Goal: Task Accomplishment & Management: Use online tool/utility

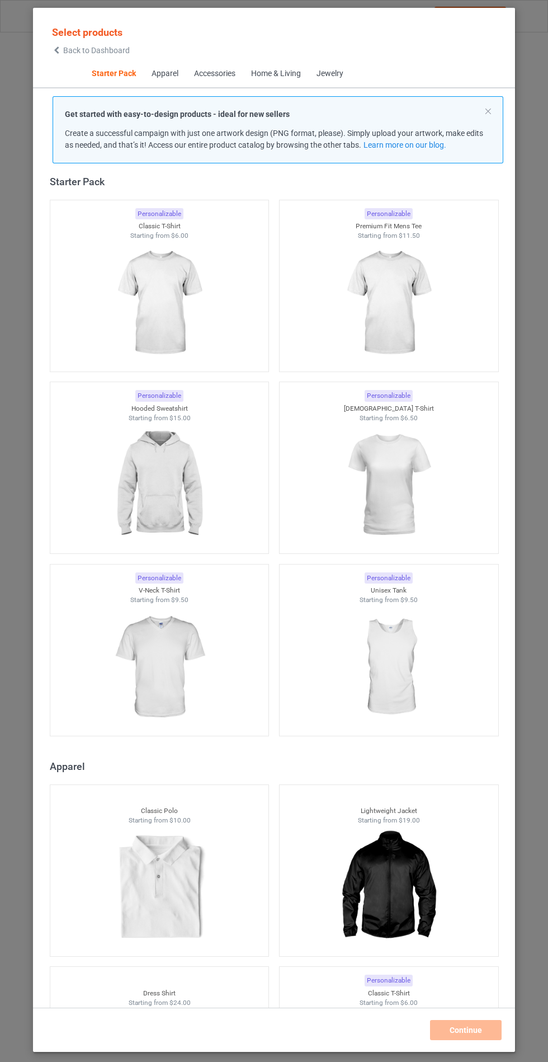
click at [172, 468] on img at bounding box center [159, 484] width 100 height 125
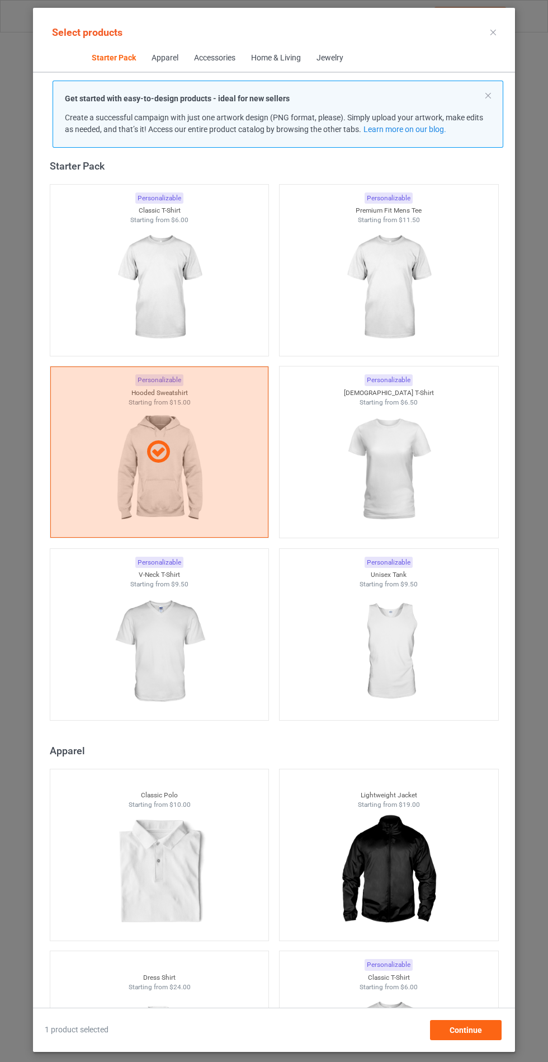
scroll to position [65, 0]
click at [474, 1037] on div "Continue" at bounding box center [466, 1030] width 72 height 20
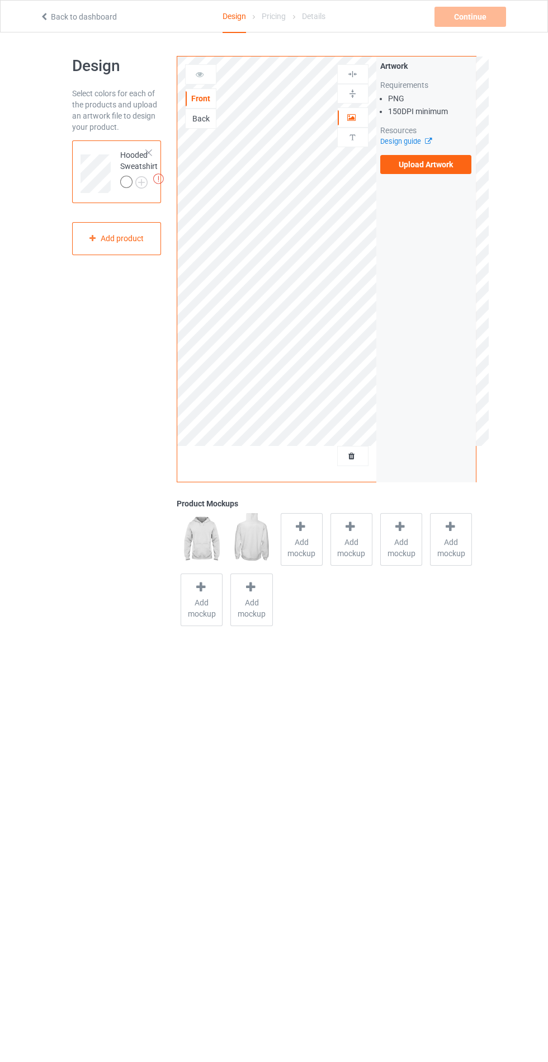
click at [0, 0] on img at bounding box center [0, 0] width 0 height 0
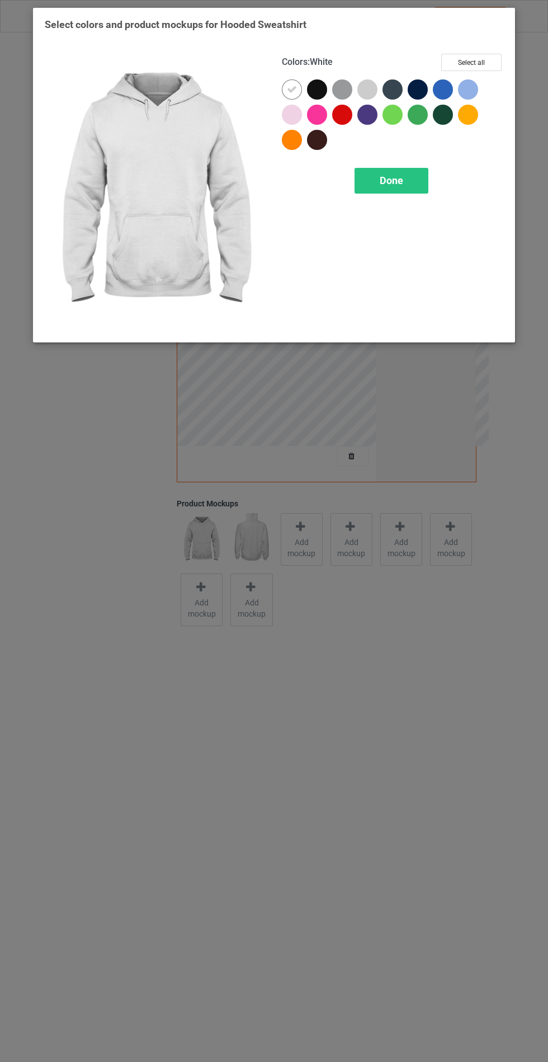
click at [284, 114] on div at bounding box center [292, 115] width 20 height 20
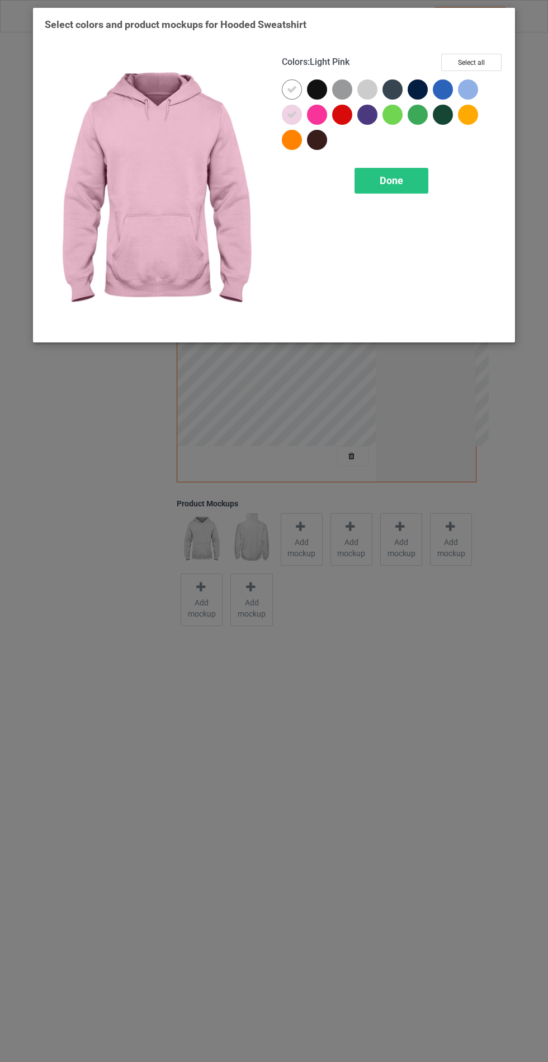
click at [367, 84] on div at bounding box center [367, 89] width 20 height 20
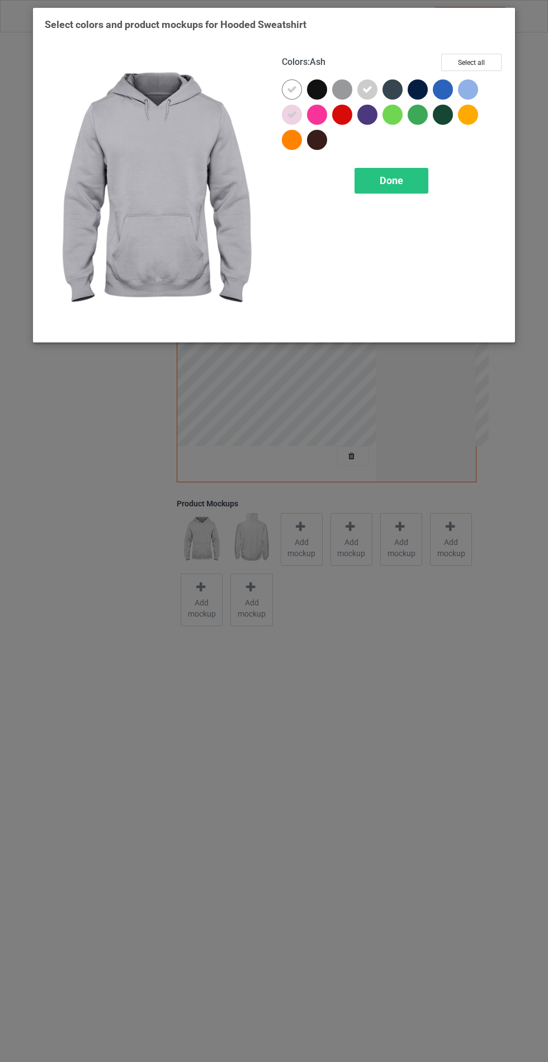
click at [468, 91] on div at bounding box center [468, 89] width 20 height 20
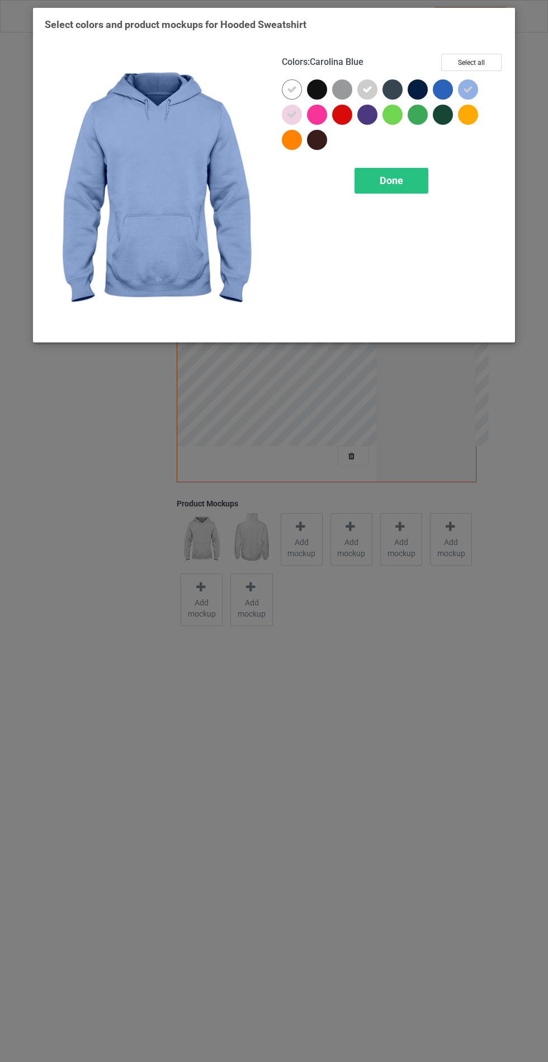
click at [393, 180] on span "Done" at bounding box center [391, 181] width 23 height 12
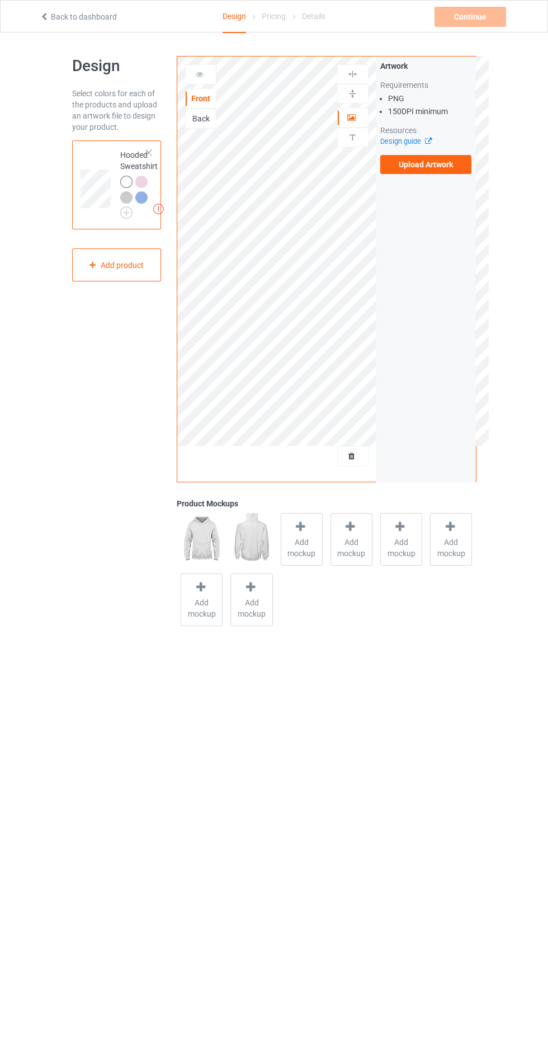
click at [295, 544] on span "Add mockup" at bounding box center [301, 547] width 41 height 22
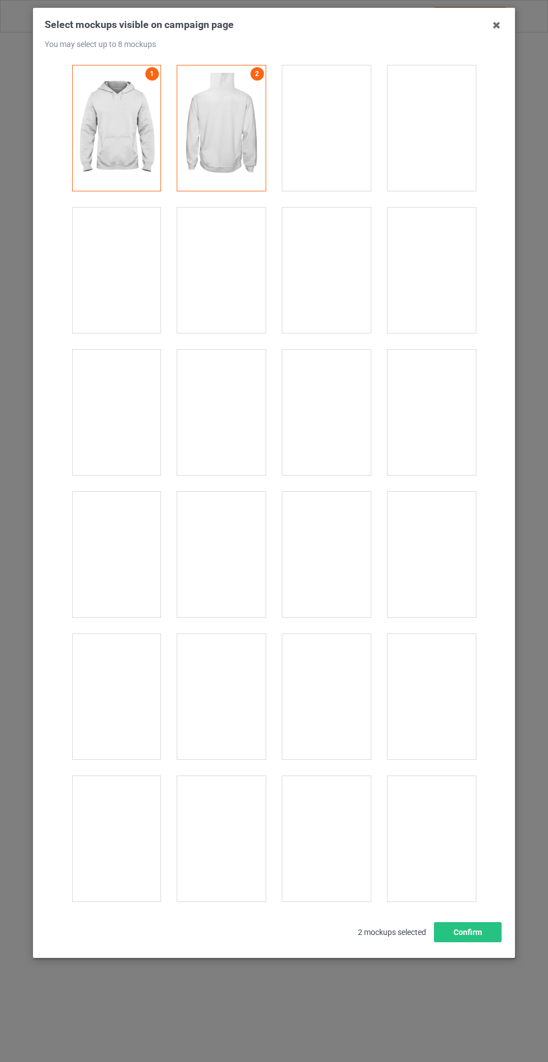
scroll to position [9028, 0]
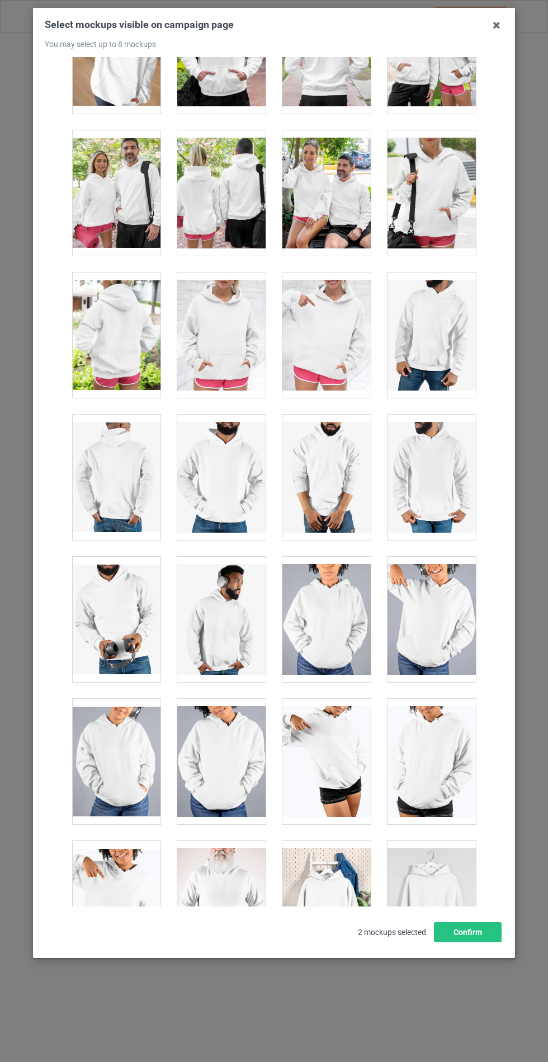
click at [229, 306] on div at bounding box center [221, 334] width 88 height 125
click at [469, 942] on button "Confirm" at bounding box center [468, 932] width 68 height 20
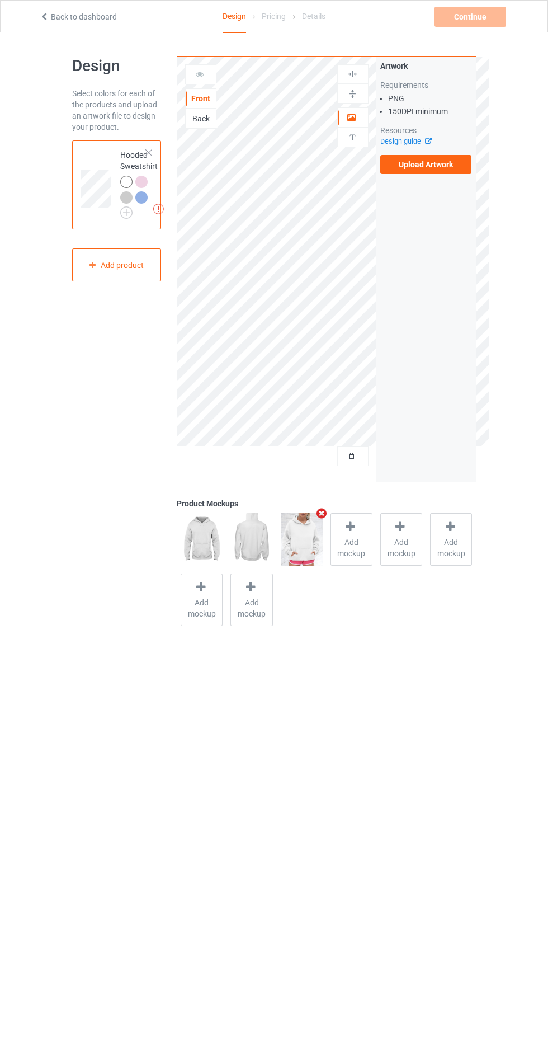
click at [446, 169] on label "Upload Artwork" at bounding box center [426, 164] width 92 height 19
click at [0, 0] on input "Upload Artwork" at bounding box center [0, 0] width 0 height 0
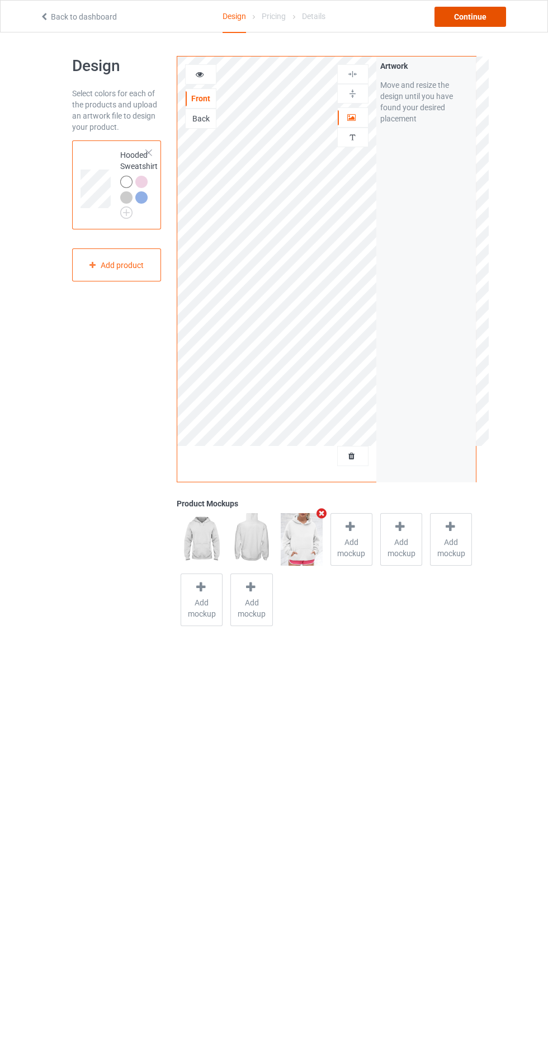
click at [481, 15] on div "Continue" at bounding box center [471, 17] width 72 height 20
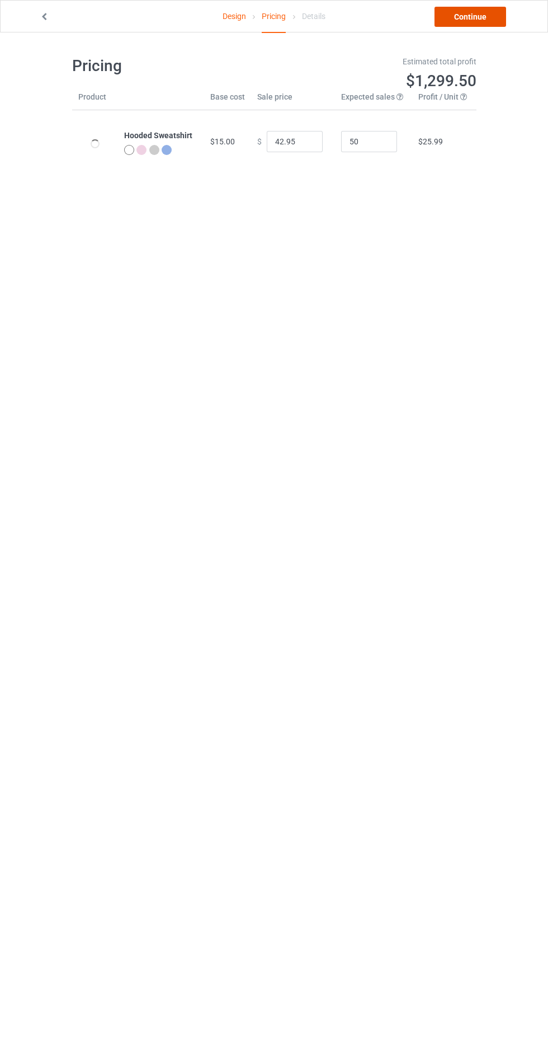
click at [465, 16] on link "Continue" at bounding box center [471, 17] width 72 height 20
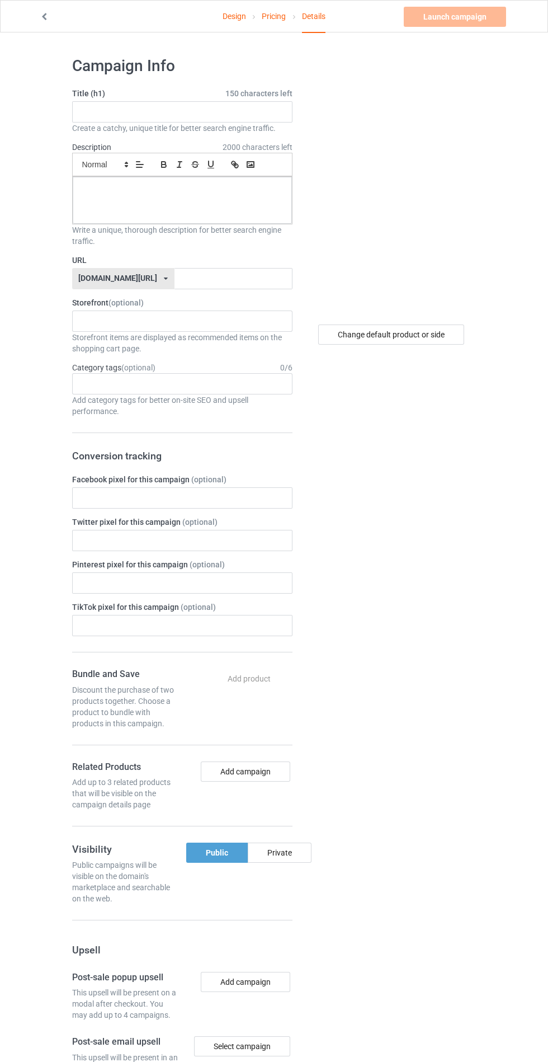
click at [228, 98] on span "150 characters left" at bounding box center [258, 93] width 67 height 11
click at [138, 116] on input "text" at bounding box center [182, 111] width 220 height 21
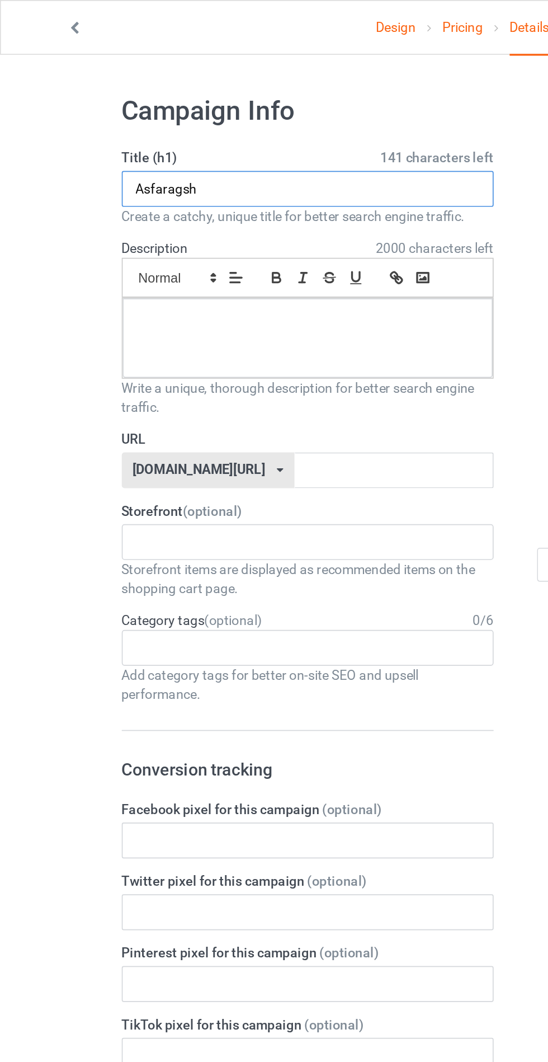
type input "Asfaragsh"
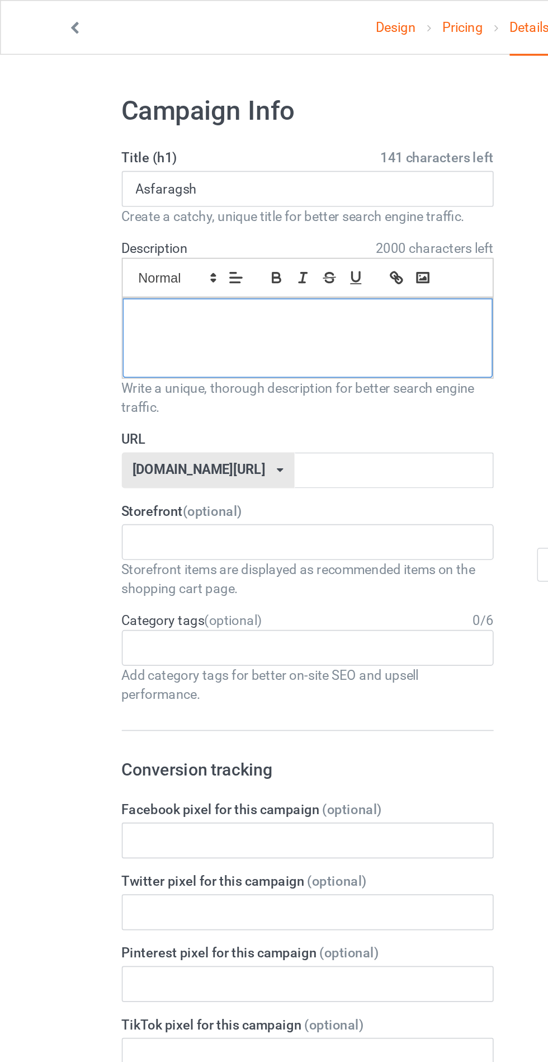
click at [111, 194] on p at bounding box center [182, 189] width 201 height 11
click at [175, 275] on input "text" at bounding box center [234, 278] width 118 height 21
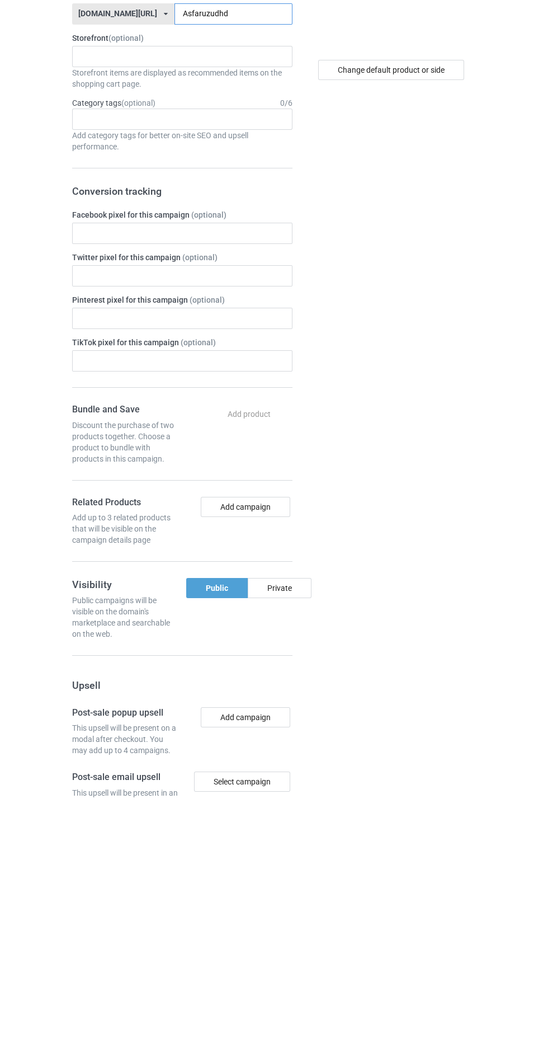
type input "Asfaruzudhd"
click at [298, 845] on div "Private" at bounding box center [280, 852] width 64 height 20
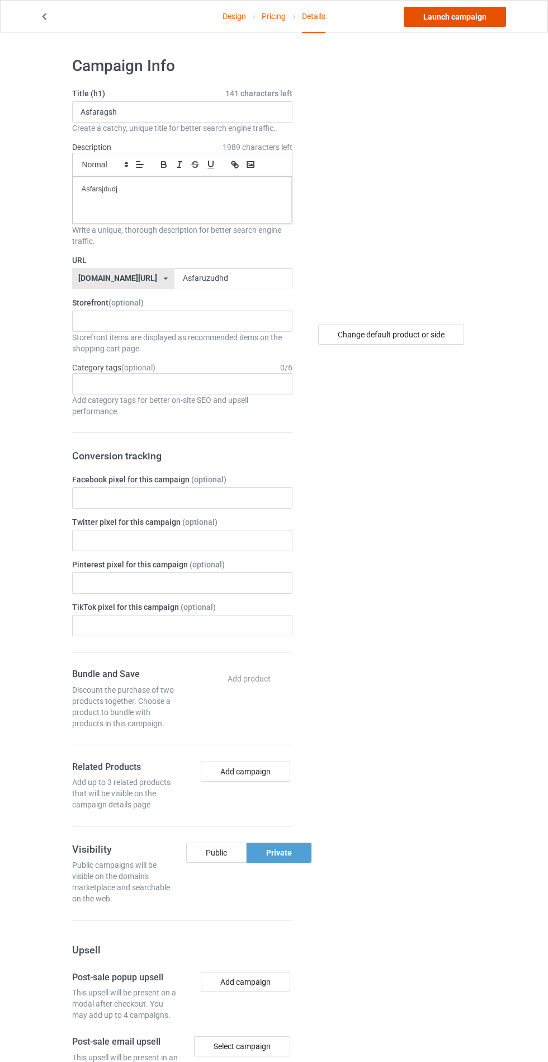
click at [473, 16] on link "Launch campaign" at bounding box center [455, 17] width 102 height 20
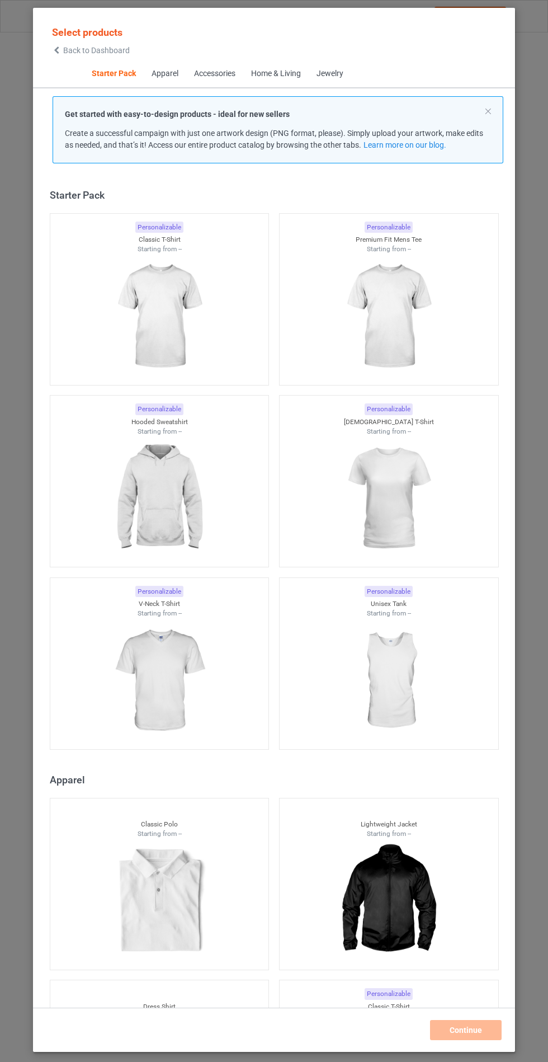
scroll to position [13, 0]
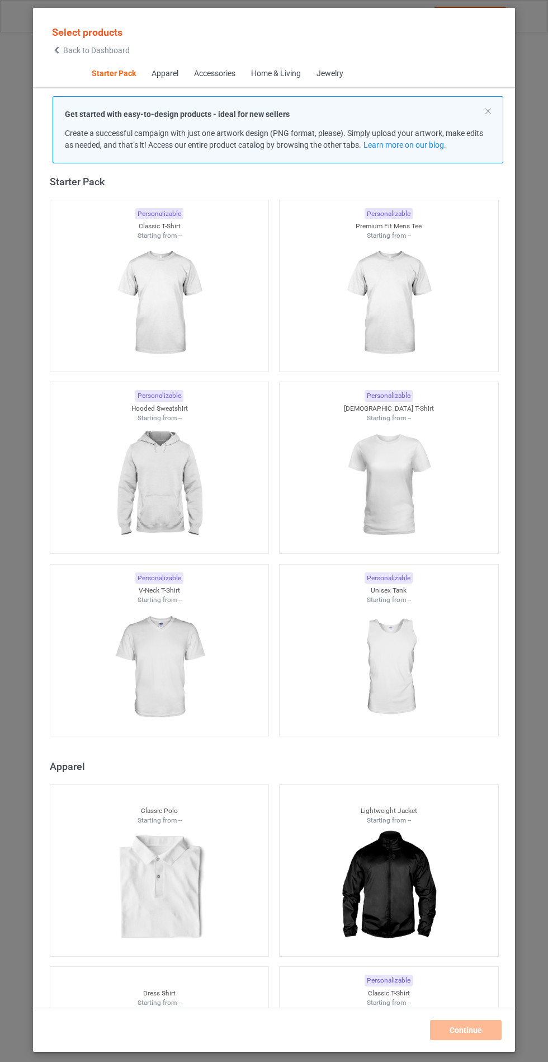
click at [175, 483] on img at bounding box center [159, 484] width 100 height 125
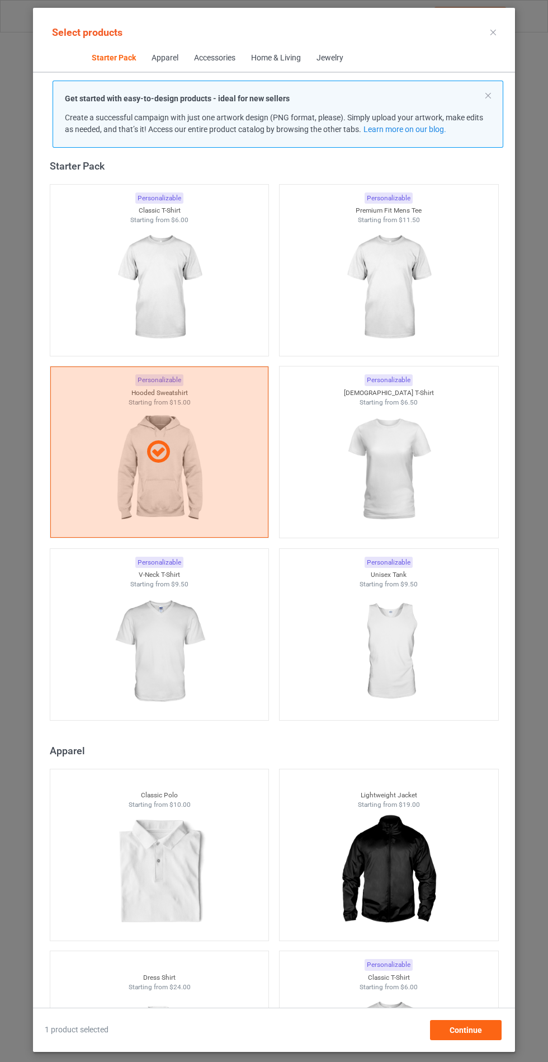
scroll to position [65, 0]
click at [471, 1032] on span "Continue" at bounding box center [466, 1029] width 32 height 9
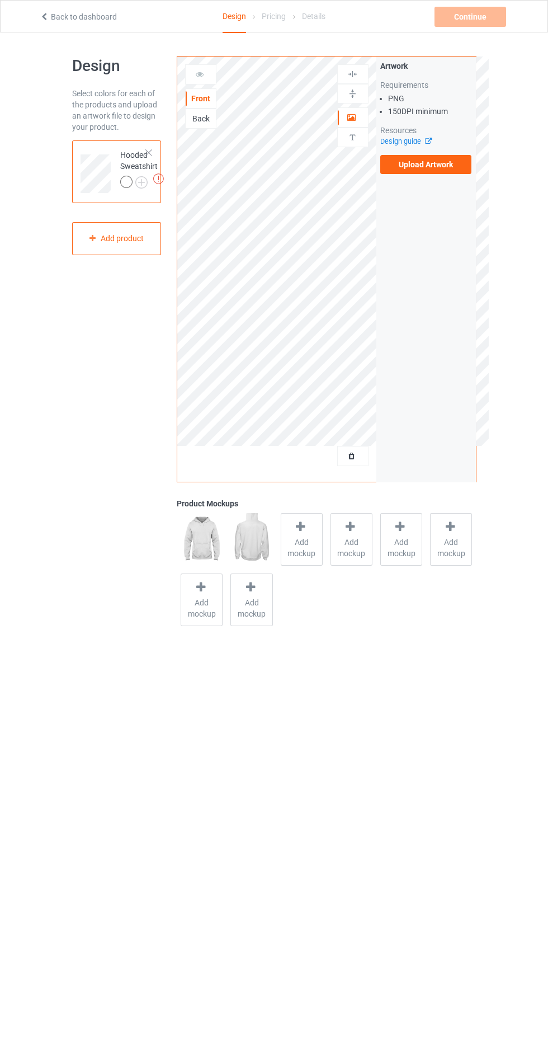
click at [435, 167] on label "Upload Artwork" at bounding box center [426, 164] width 92 height 19
click at [0, 0] on input "Upload Artwork" at bounding box center [0, 0] width 0 height 0
